Goal: Information Seeking & Learning: Learn about a topic

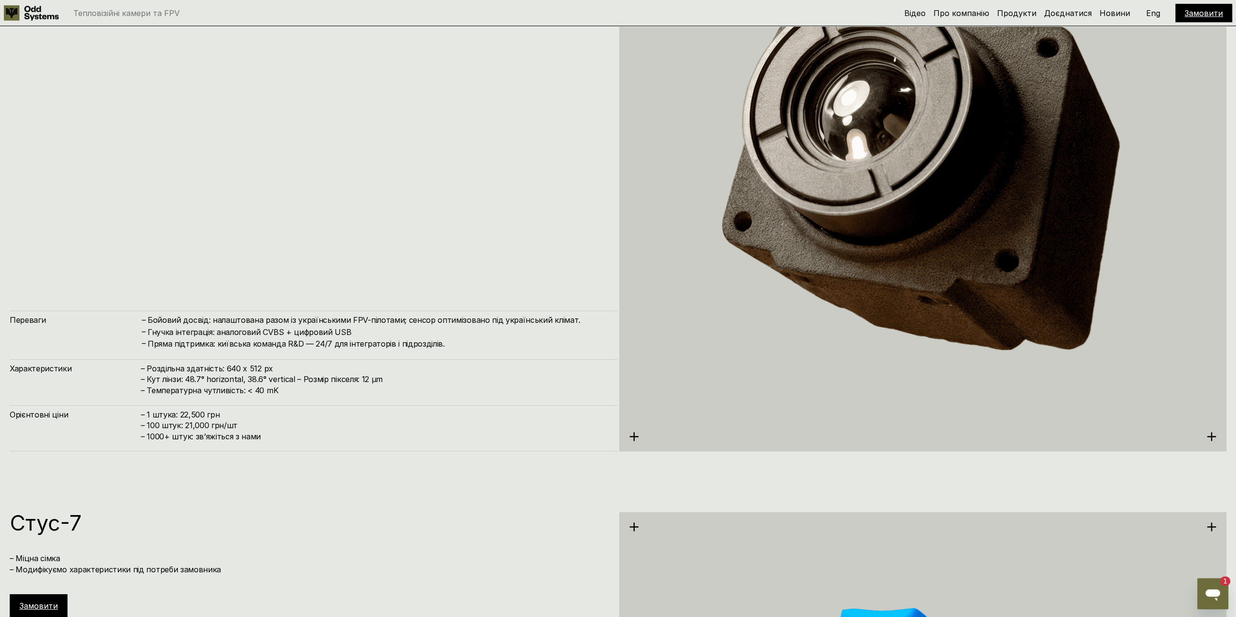
scroll to position [3222, 0]
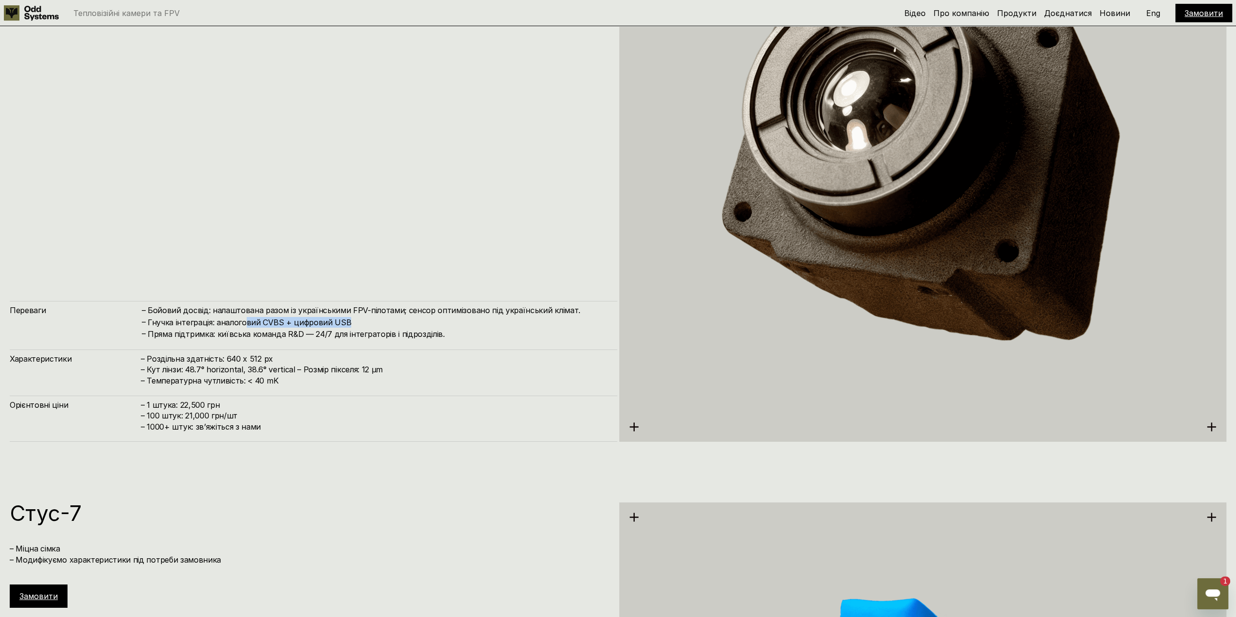
drag, startPoint x: 338, startPoint y: 322, endPoint x: 246, endPoint y: 319, distance: 91.8
click at [246, 319] on h4 "Гнучка інтеграція: аналоговий CVBS + цифровий USB" at bounding box center [378, 322] width 460 height 11
click at [201, 327] on h4 "Гнучка інтеграція: аналоговий CVBS + цифровий USB" at bounding box center [378, 322] width 460 height 11
drag, startPoint x: 180, startPoint y: 332, endPoint x: 273, endPoint y: 332, distance: 93.2
click at [273, 332] on h4 "Пряма підтримка: київська команда R&D — 24/7 для інтеграторів і підрозділів." at bounding box center [378, 334] width 460 height 11
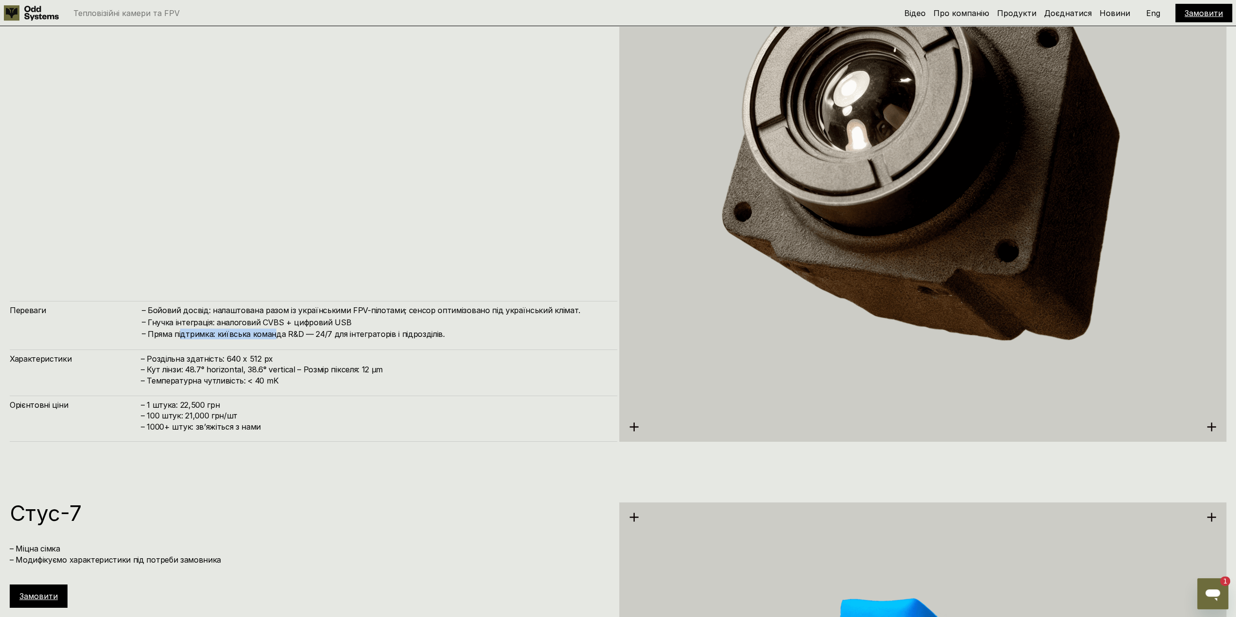
click at [273, 332] on h4 "Пряма підтримка: київська команда R&D — 24/7 для інтеграторів і підрозділів." at bounding box center [378, 334] width 460 height 11
drag, startPoint x: 178, startPoint y: 357, endPoint x: 249, endPoint y: 357, distance: 70.9
click at [249, 357] on h4 "– Роздільна здатність: 640 x 512 px – Кут лінзи: 48.7° horizontal, 38.6° vertic…" at bounding box center [374, 370] width 467 height 33
click at [250, 357] on h4 "– Роздільна здатність: 640 x 512 px – Кут лінзи: 48.7° horizontal, 38.6° vertic…" at bounding box center [374, 370] width 467 height 33
click at [202, 363] on h4 "– Роздільна здатність: 640 x 512 px – Кут лінзи: 48.7° horizontal, 38.6° vertic…" at bounding box center [374, 370] width 467 height 33
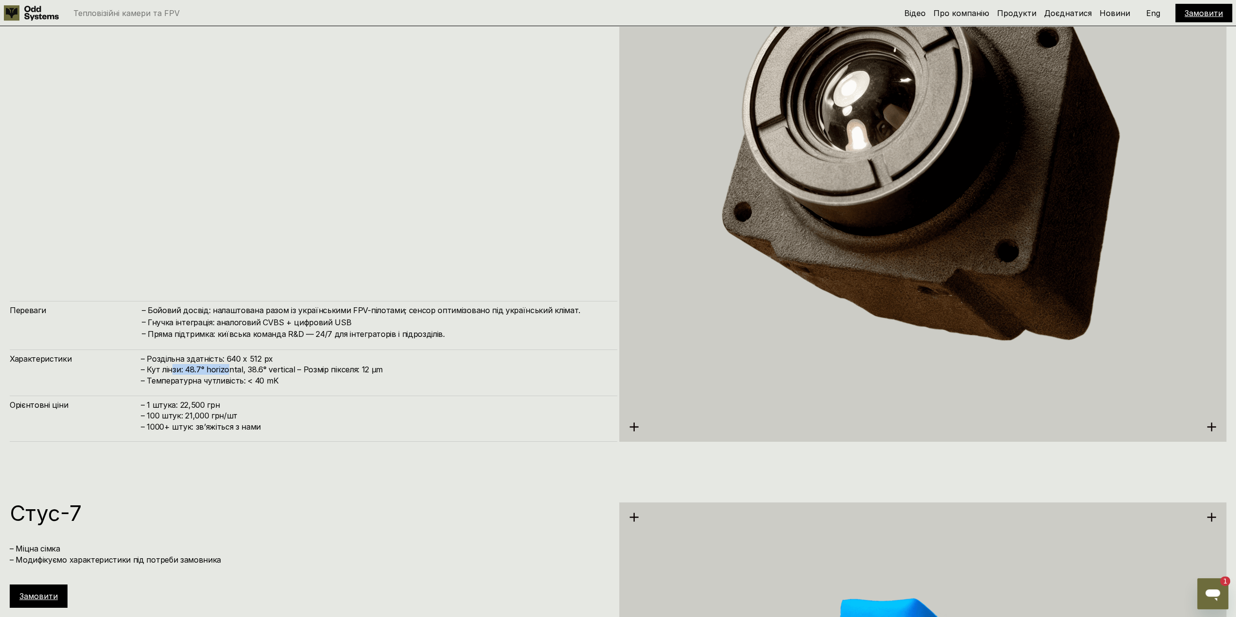
drag, startPoint x: 170, startPoint y: 367, endPoint x: 227, endPoint y: 366, distance: 57.3
click at [227, 366] on h4 "– Роздільна здатність: 640 x 512 px – Кут лінзи: 48.7° horizontal, 38.6° vertic…" at bounding box center [374, 370] width 467 height 33
click at [228, 366] on h4 "– Роздільна здатність: 640 x 512 px – Кут лінзи: 48.7° horizontal, 38.6° vertic…" at bounding box center [374, 370] width 467 height 33
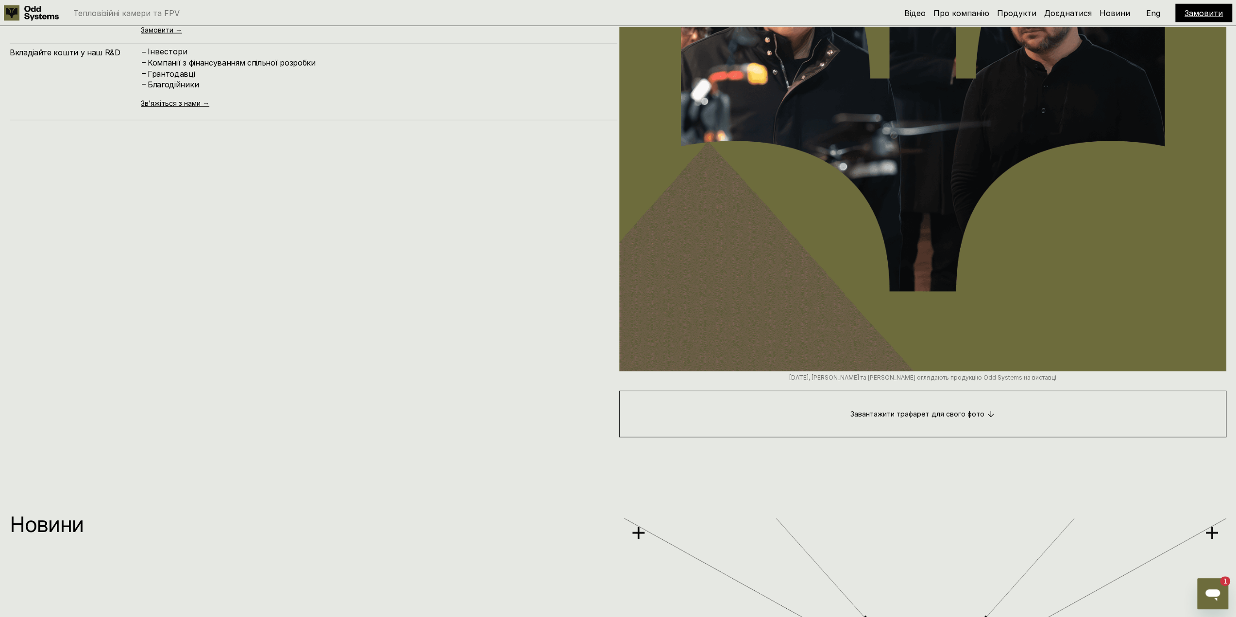
scroll to position [7087, 0]
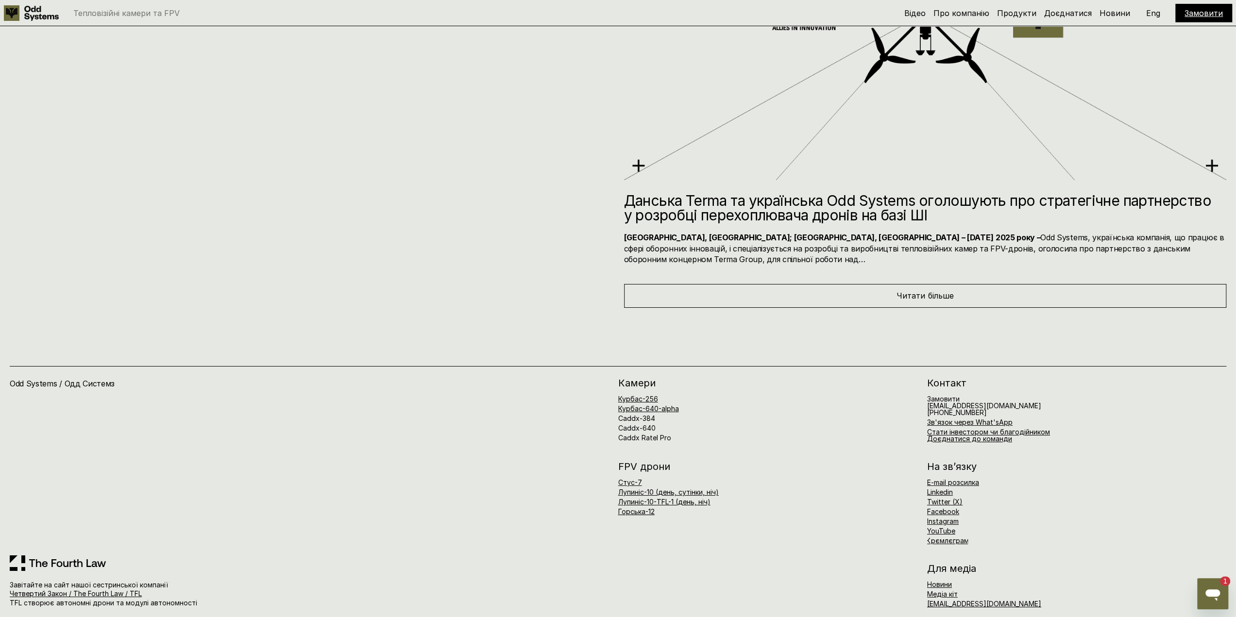
click at [1215, 593] on icon "Открыть окно обмена сообщениями, 1 непрочитанное сообщение" at bounding box center [1212, 596] width 15 height 12
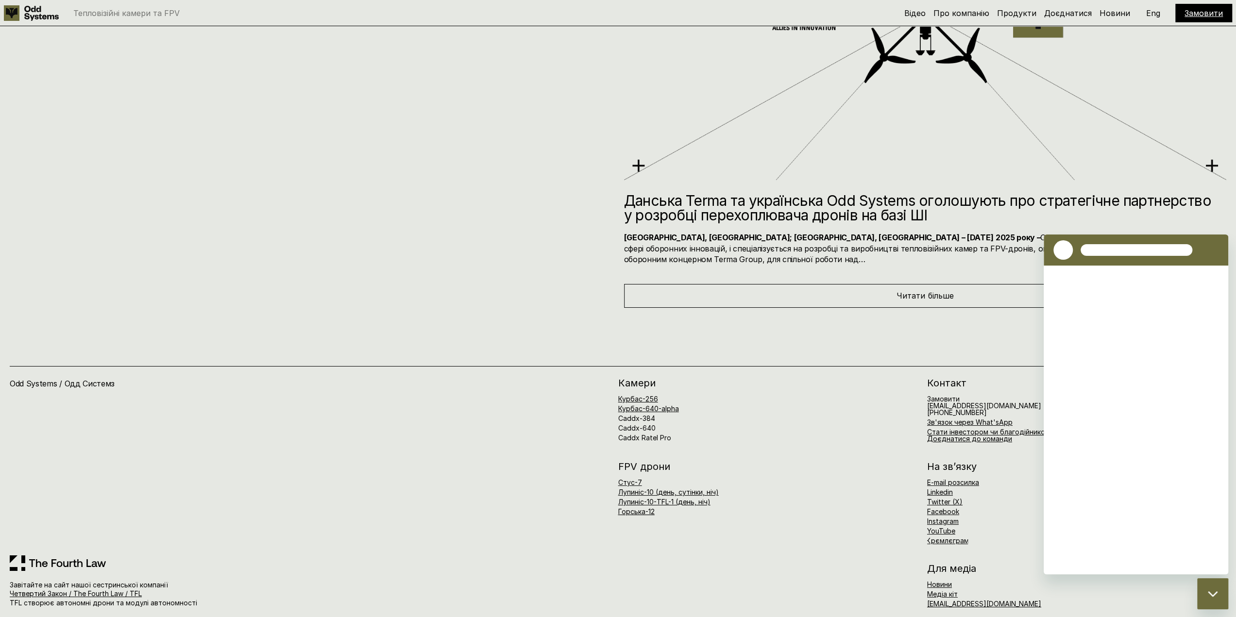
scroll to position [0, 0]
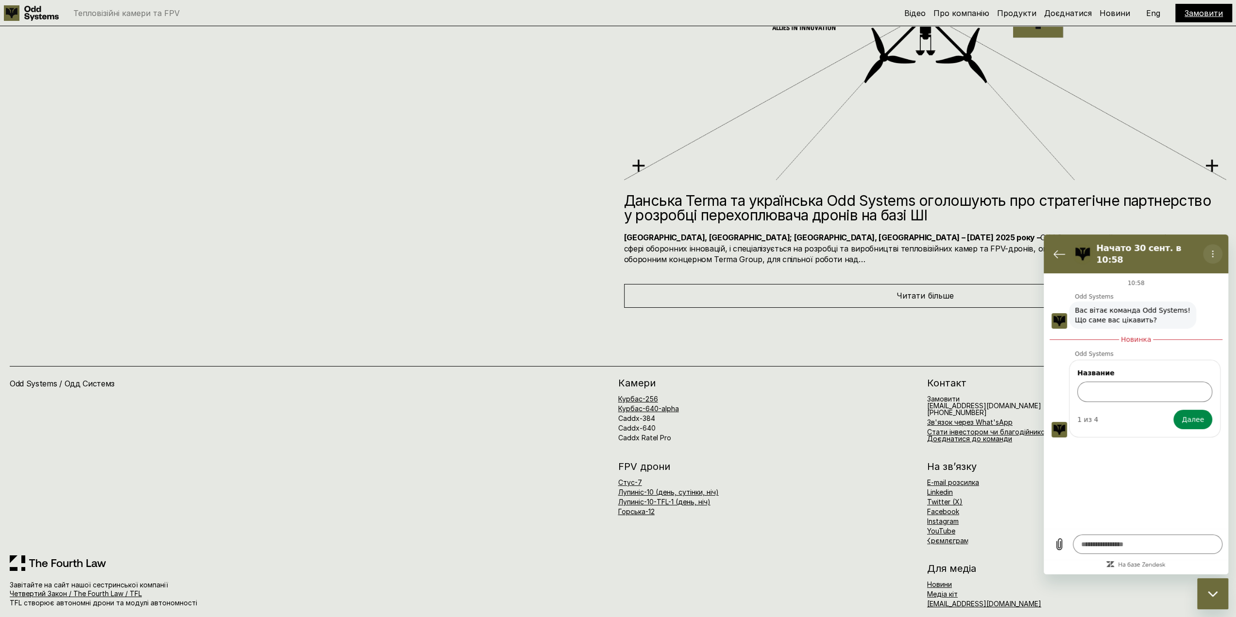
click at [1214, 250] on icon "Меню параметров" at bounding box center [1213, 254] width 8 height 8
click at [1059, 252] on icon "Вернуться к списку разговоров" at bounding box center [1059, 254] width 12 height 12
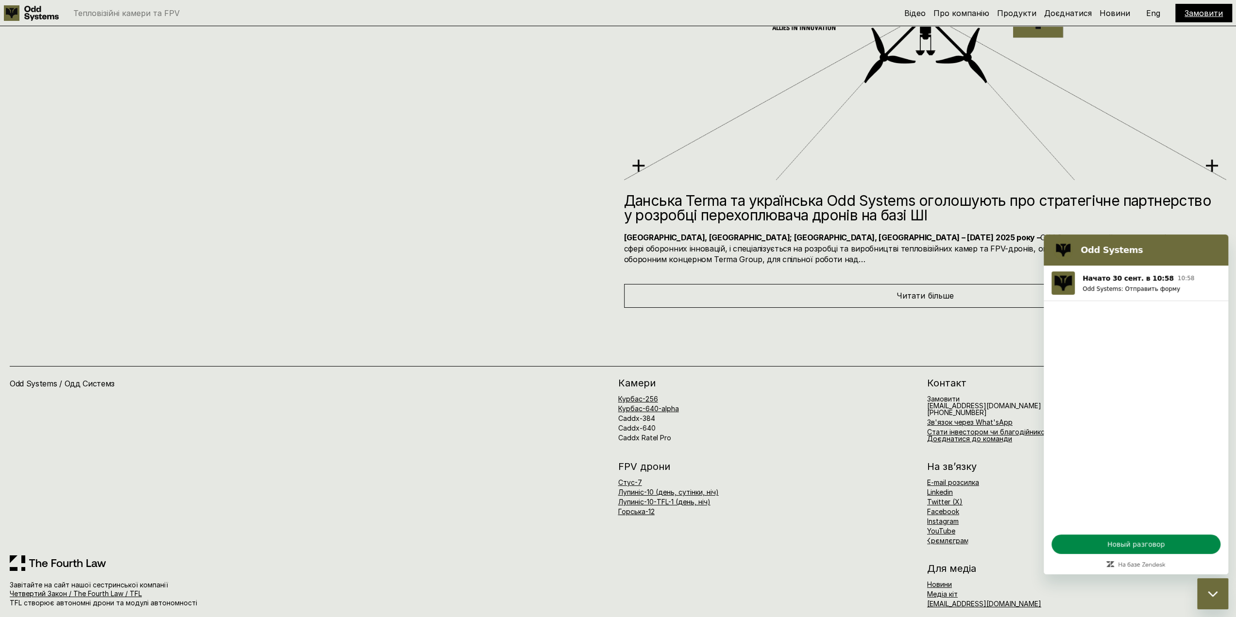
click at [782, 513] on div "FPV дрони [PERSON_NAME]-7 [PERSON_NAME]-10 (день, сутінки, ніч) [PERSON_NAME]-1…" at bounding box center [922, 503] width 609 height 83
click at [1217, 595] on div "Закрыть окно обмена сообщениями" at bounding box center [1212, 593] width 29 height 29
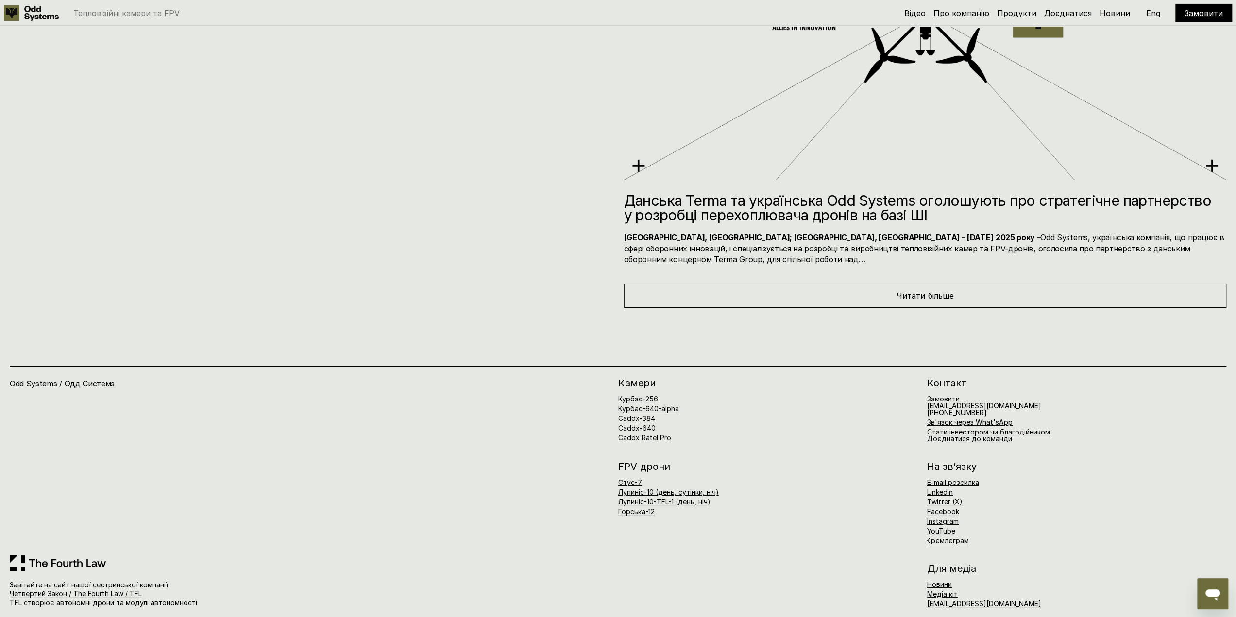
click at [886, 564] on div at bounding box center [767, 577] width 299 height 26
click at [79, 590] on link "Четвертий Закон / The Fourth Law / TFL" at bounding box center [76, 594] width 132 height 8
